Goal: Information Seeking & Learning: Learn about a topic

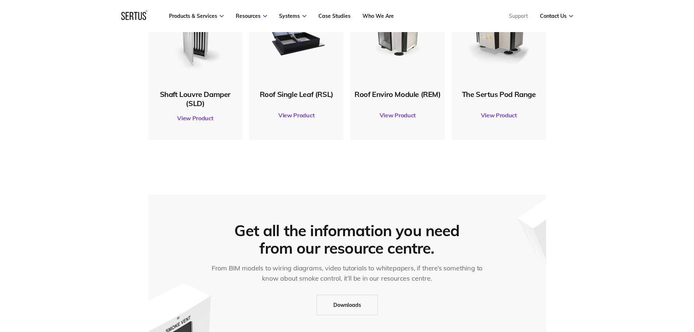
scroll to position [328, 0]
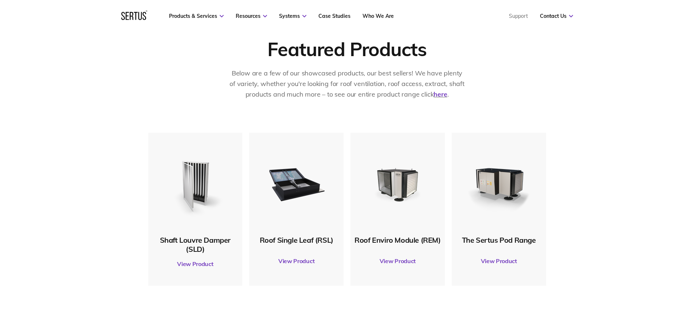
click at [291, 262] on link "View Product" at bounding box center [296, 261] width 87 height 20
click at [307, 252] on link "View Product" at bounding box center [296, 261] width 87 height 20
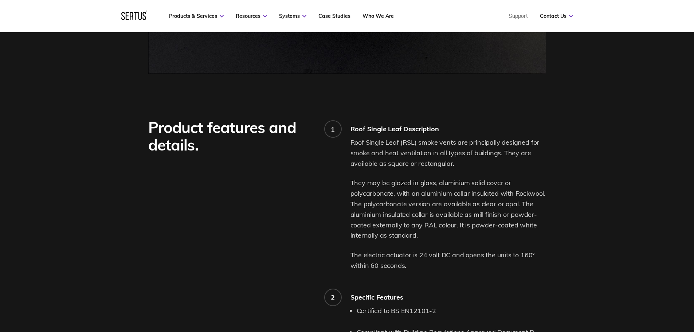
scroll to position [473, 0]
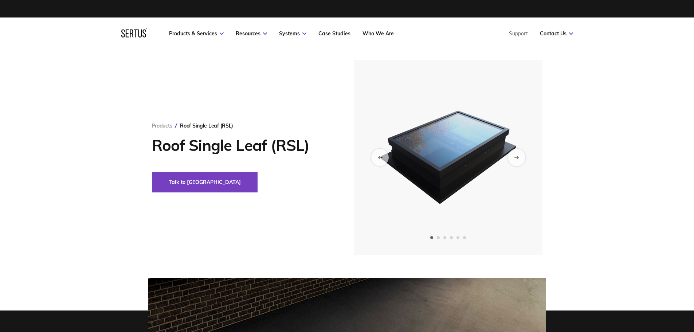
drag, startPoint x: 441, startPoint y: 230, endPoint x: 425, endPoint y: 138, distance: 92.7
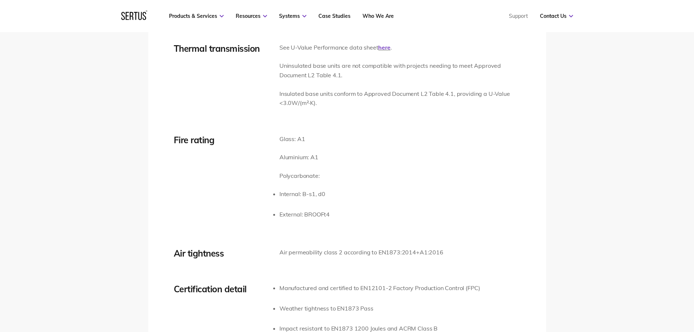
scroll to position [1238, 0]
